Goal: Communication & Community: Answer question/provide support

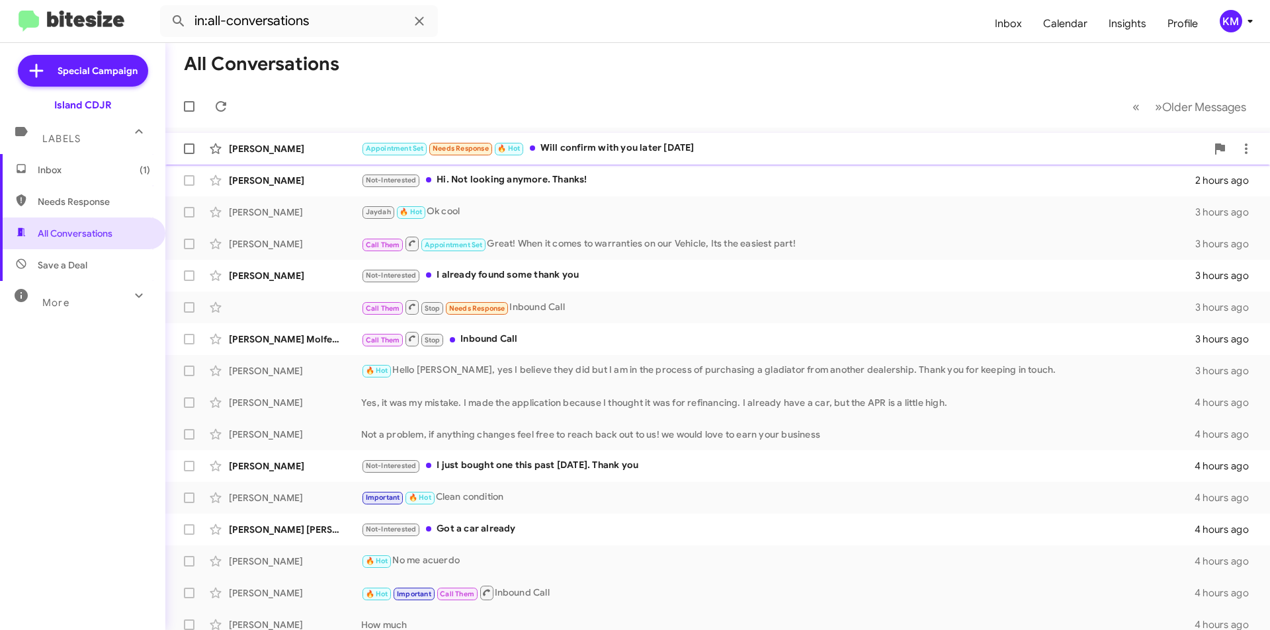
click at [648, 147] on div "Appointment Set Needs Response 🔥 Hot Will confirm with you later [DATE]" at bounding box center [783, 148] width 845 height 15
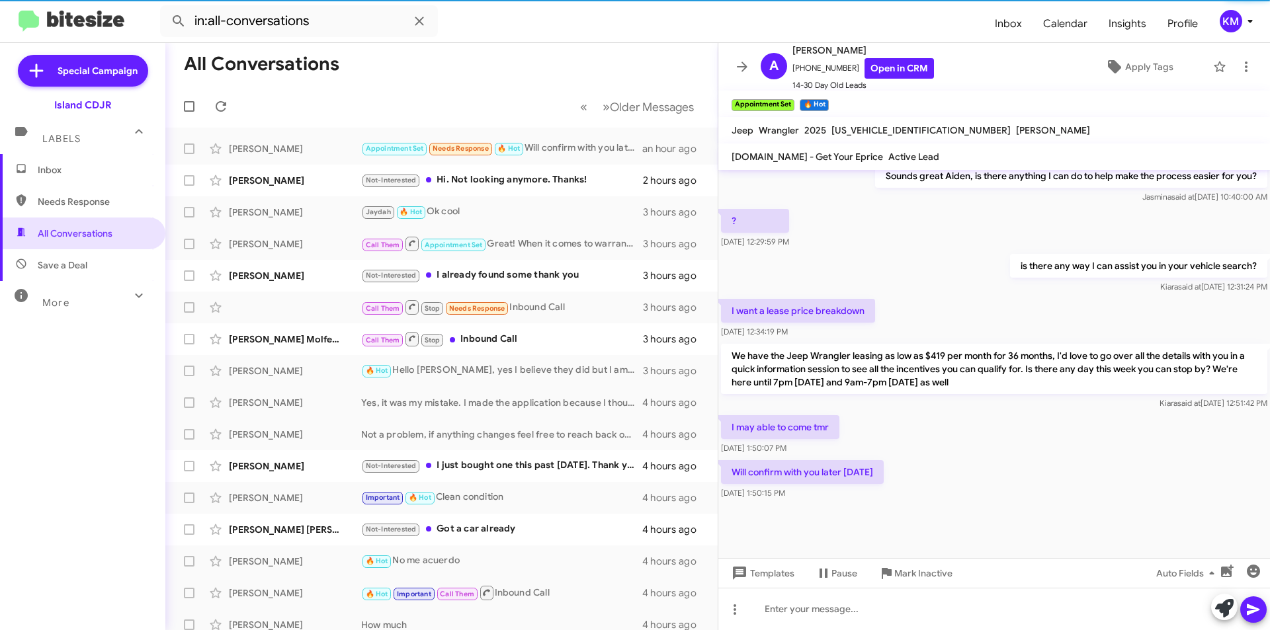
scroll to position [531, 0]
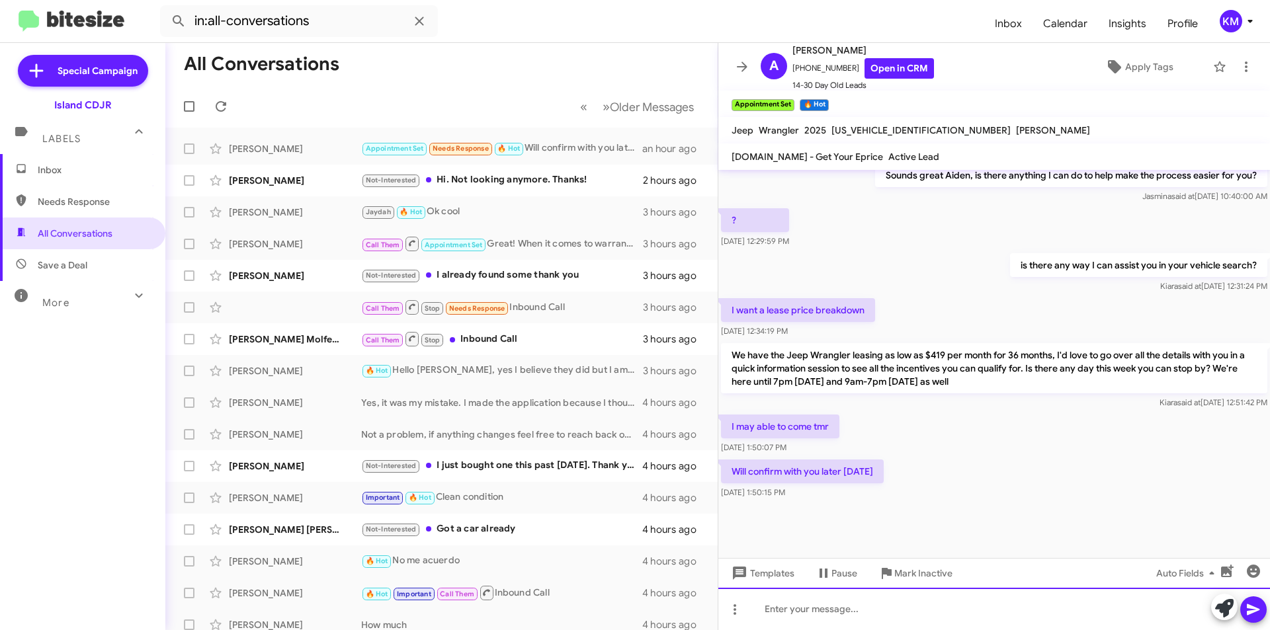
click at [862, 616] on div at bounding box center [994, 609] width 552 height 42
click at [1253, 612] on icon at bounding box center [1253, 609] width 13 height 11
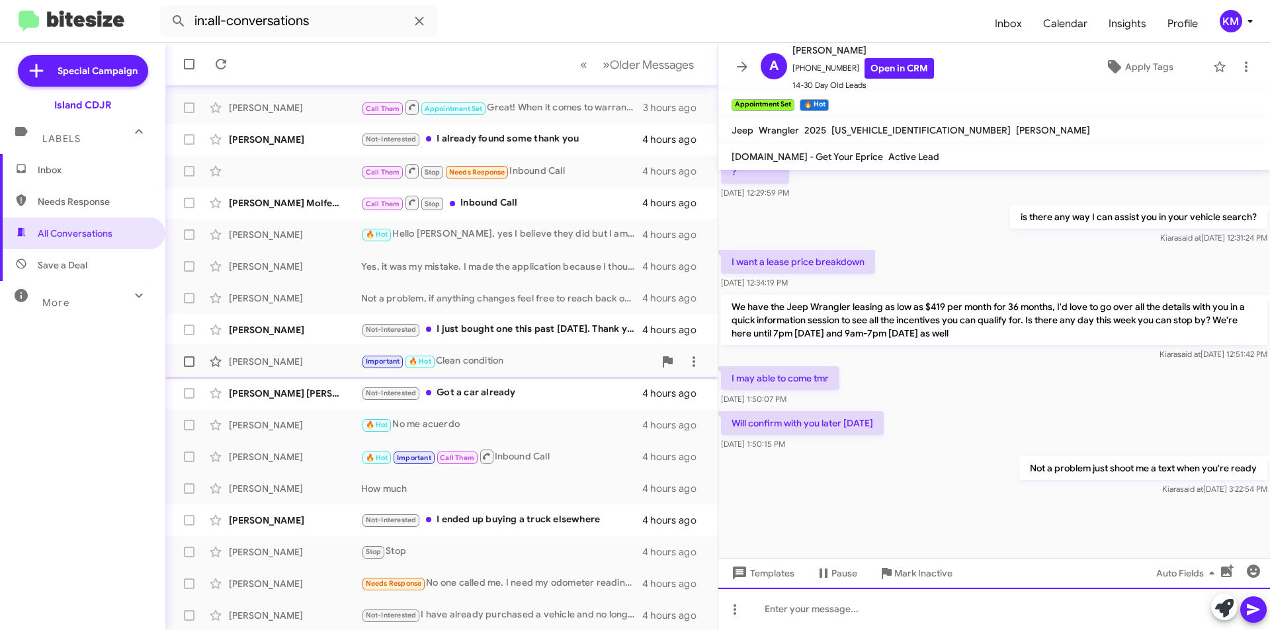
scroll to position [138, 0]
click at [313, 19] on input "in:all-conversations" at bounding box center [299, 21] width 278 height 32
click at [165, 8] on button at bounding box center [178, 21] width 26 height 26
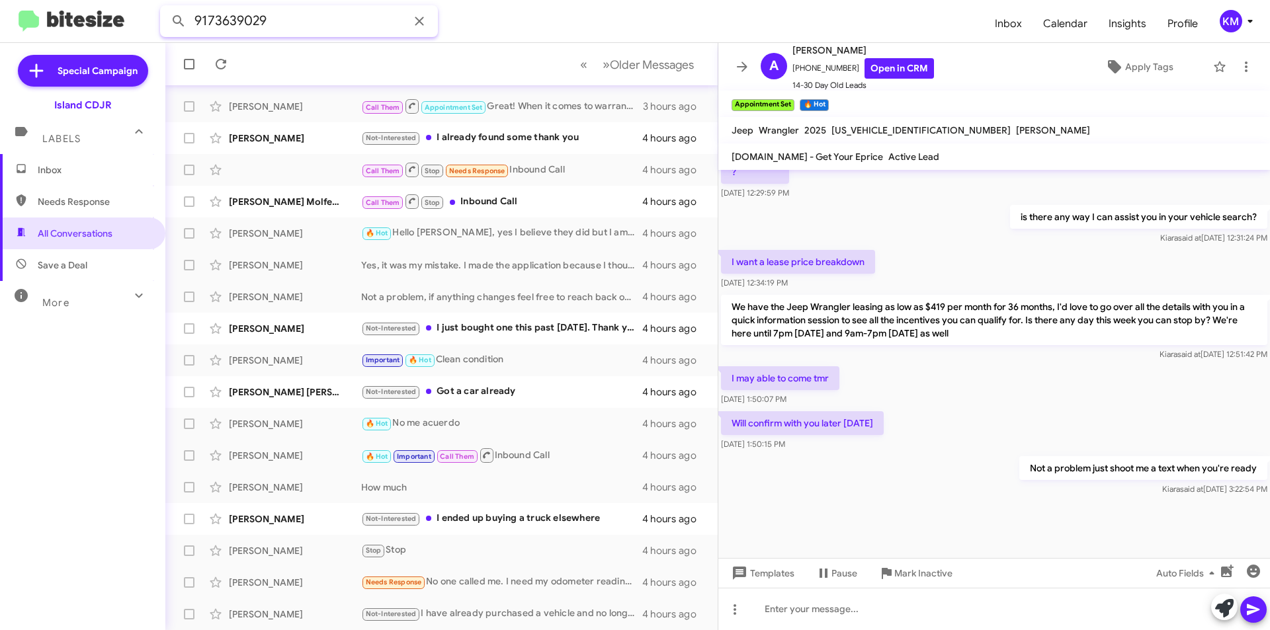
type input "9173639029"
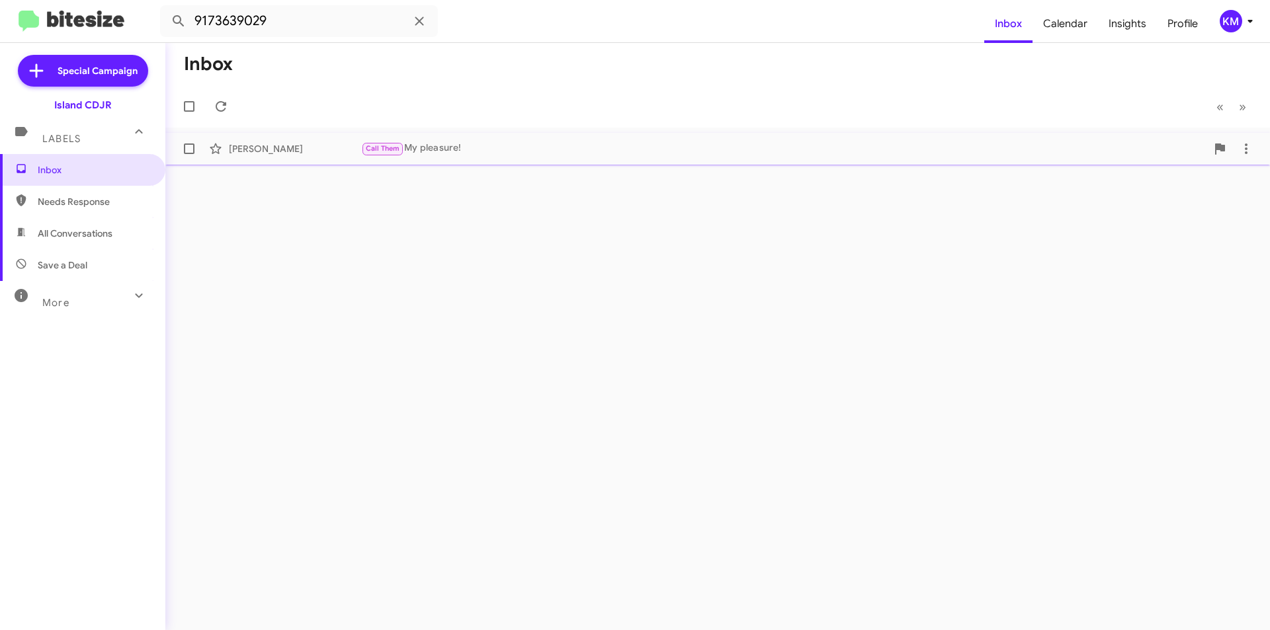
click at [482, 149] on div "Call Them My pleasure!" at bounding box center [783, 148] width 845 height 15
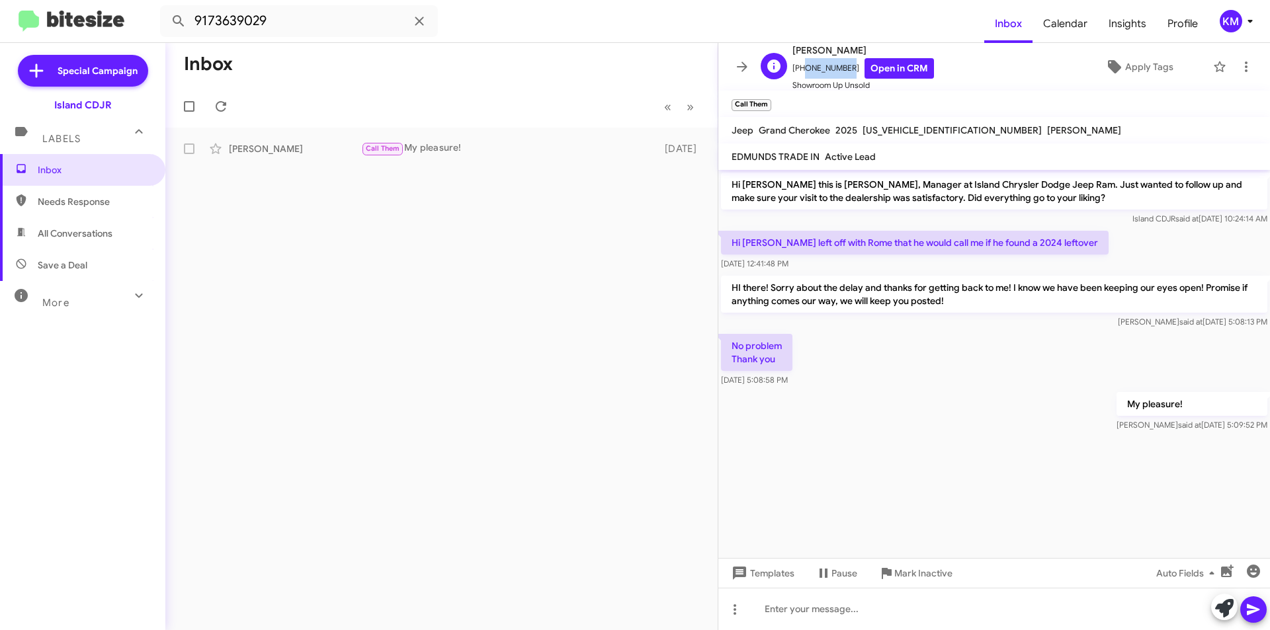
drag, startPoint x: 843, startPoint y: 70, endPoint x: 802, endPoint y: 70, distance: 41.7
click at [802, 70] on span "[PHONE_NUMBER] Open in CRM" at bounding box center [863, 68] width 142 height 21
copy span "9173639029"
